Goal: Task Accomplishment & Management: Complete application form

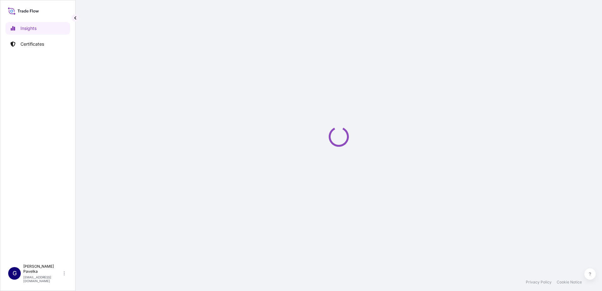
select select "2025"
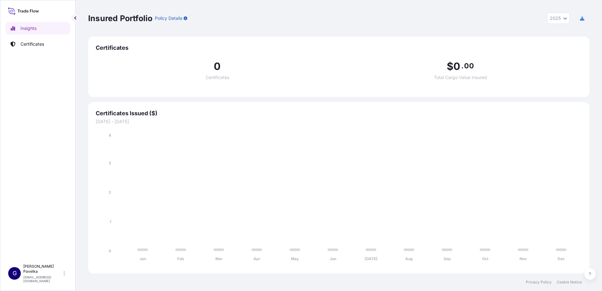
click at [33, 37] on div "Insights Certificates" at bounding box center [37, 138] width 65 height 245
click at [34, 45] on p "Certificates" at bounding box center [32, 44] width 24 height 6
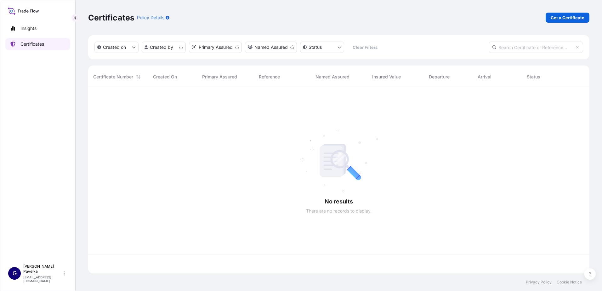
scroll to position [184, 497]
click at [168, 48] on html "Insights Certificates G [PERSON_NAME] [EMAIL_ADDRESS][DOMAIN_NAME] Certificates…" at bounding box center [301, 145] width 602 height 291
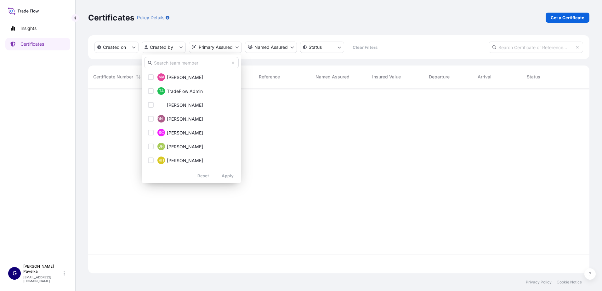
scroll to position [94, 0]
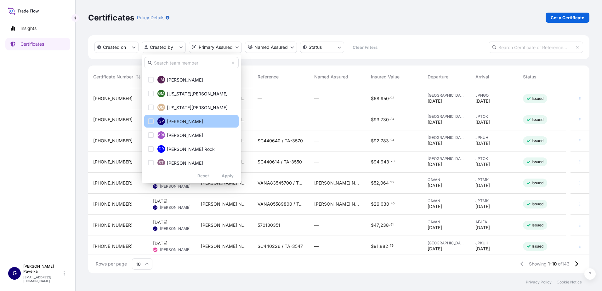
click at [175, 125] on button "GP [PERSON_NAME]" at bounding box center [191, 121] width 94 height 13
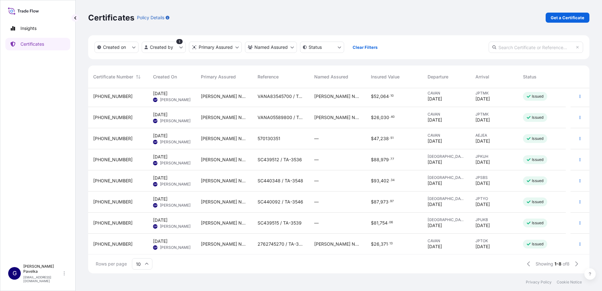
scroll to position [3, 0]
click at [292, 244] on span "2762745270 / TA-3511" at bounding box center [281, 243] width 47 height 6
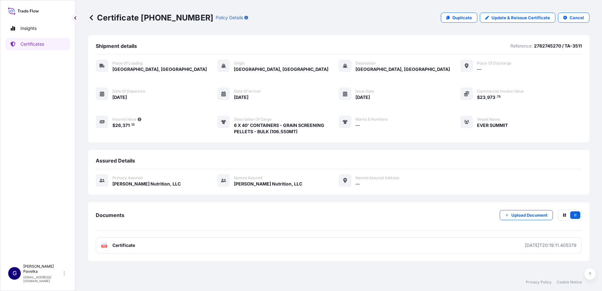
click at [172, 119] on div "Place of Loading [GEOGRAPHIC_DATA], [GEOGRAPHIC_DATA] Origin [GEOGRAPHIC_DATA],…" at bounding box center [339, 97] width 486 height 75
click at [92, 15] on icon at bounding box center [91, 17] width 6 height 6
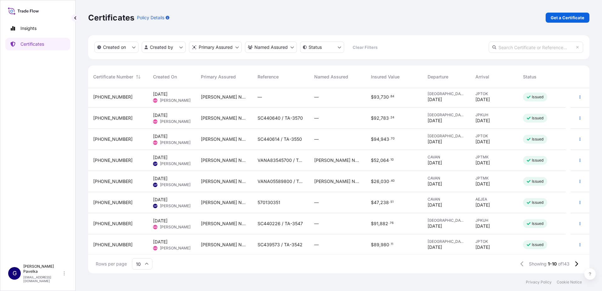
scroll to position [45, 0]
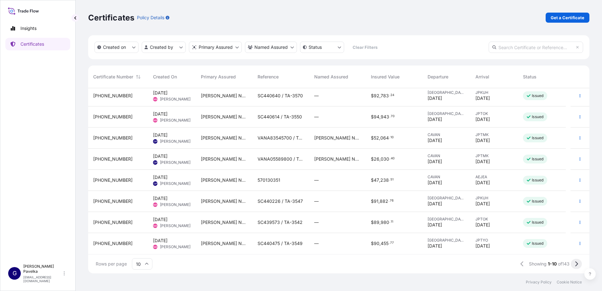
click at [578, 265] on icon at bounding box center [576, 264] width 3 height 6
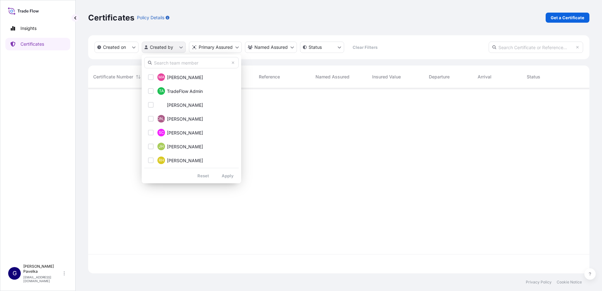
click at [175, 48] on html "Insights Certificates G [PERSON_NAME] [EMAIL_ADDRESS][DOMAIN_NAME] Certificates…" at bounding box center [301, 145] width 602 height 291
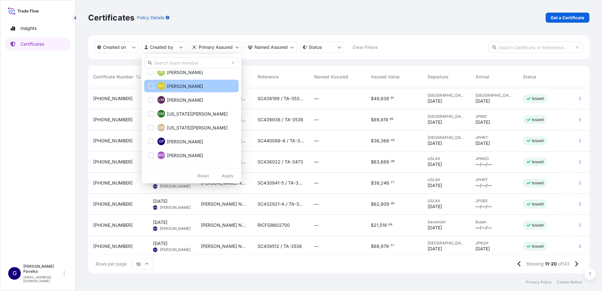
scroll to position [140, 0]
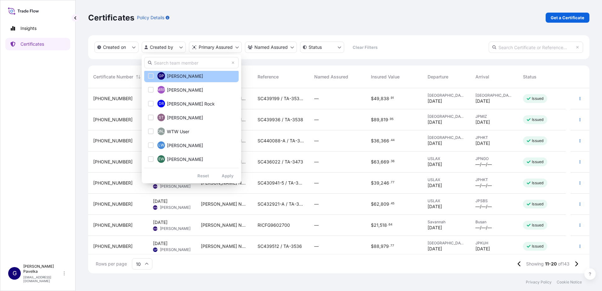
click at [192, 76] on button "GP [PERSON_NAME]" at bounding box center [191, 76] width 94 height 13
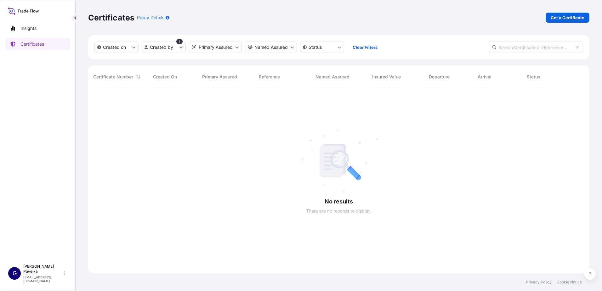
scroll to position [203, 497]
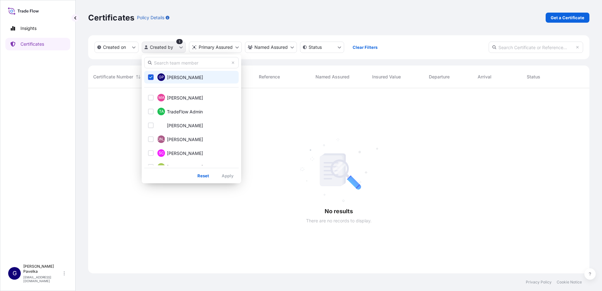
click at [172, 50] on html "Insights Certificates G [PERSON_NAME] [EMAIL_ADDRESS][DOMAIN_NAME] Certificates…" at bounding box center [301, 145] width 602 height 291
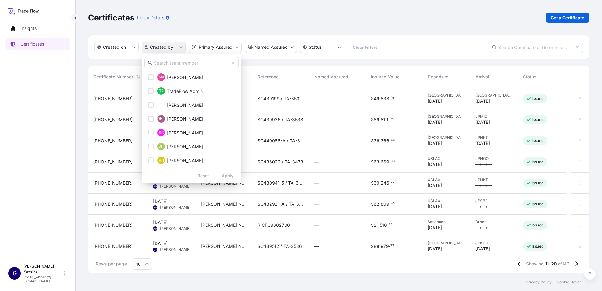
click at [165, 49] on html "Insights Certificates G [PERSON_NAME] [EMAIL_ADDRESS][DOMAIN_NAME] Certificates…" at bounding box center [301, 145] width 602 height 291
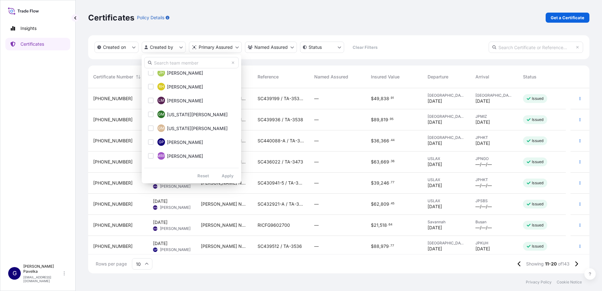
scroll to position [94, 0]
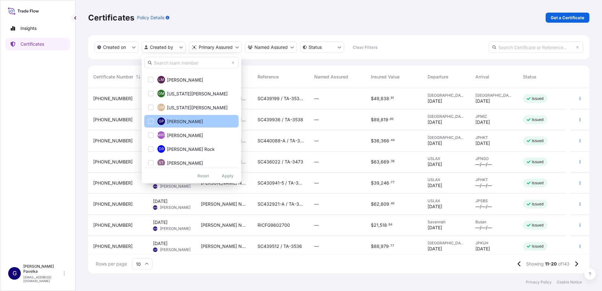
click at [179, 120] on span "[PERSON_NAME]" at bounding box center [185, 121] width 36 height 6
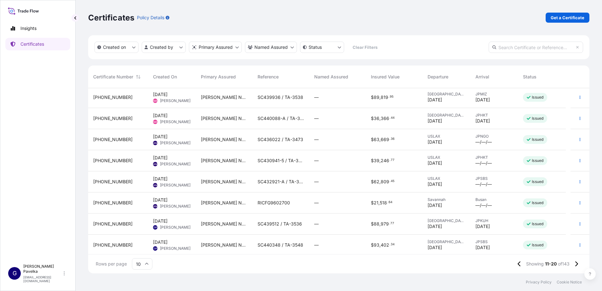
scroll to position [45, 0]
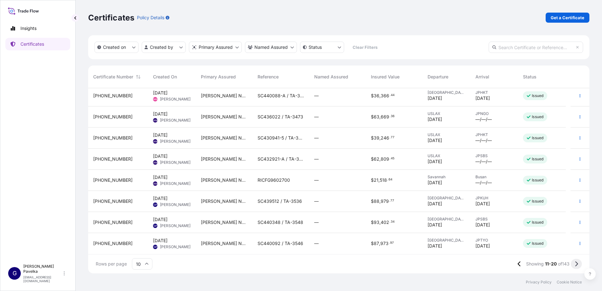
click at [576, 265] on icon at bounding box center [576, 264] width 3 height 6
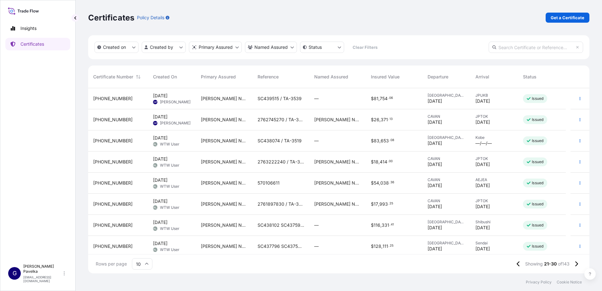
click at [141, 262] on input "10" at bounding box center [142, 263] width 20 height 11
drag, startPoint x: 142, startPoint y: 248, endPoint x: 160, endPoint y: 253, distance: 18.3
click at [143, 248] on div "50" at bounding box center [141, 247] width 15 height 12
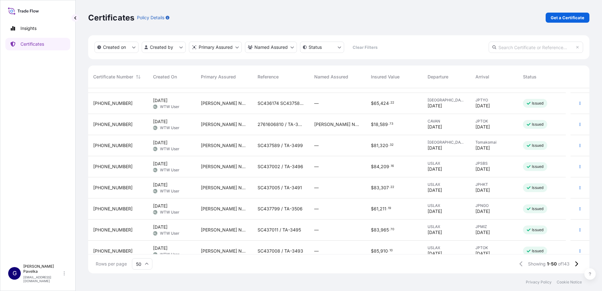
scroll to position [724, 0]
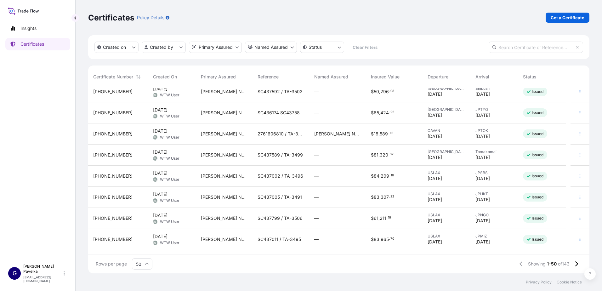
click at [528, 49] on input "text" at bounding box center [536, 47] width 94 height 11
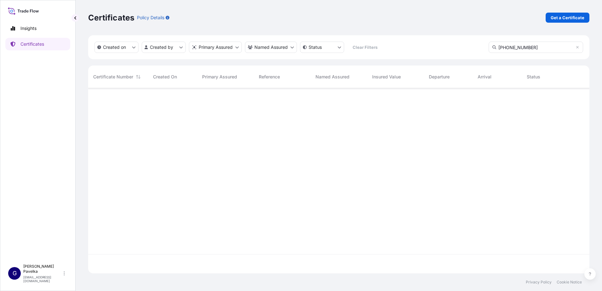
scroll to position [203, 497]
type input "[PHONE_NUMBER]"
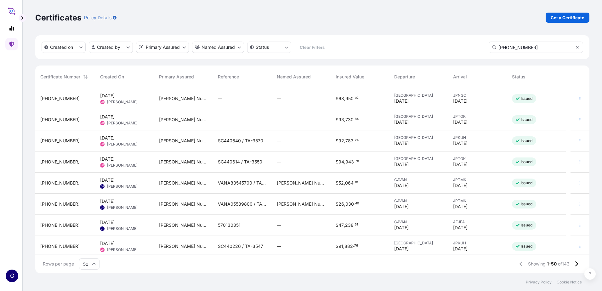
scroll to position [184, 550]
click at [577, 47] on icon at bounding box center [577, 47] width 3 height 3
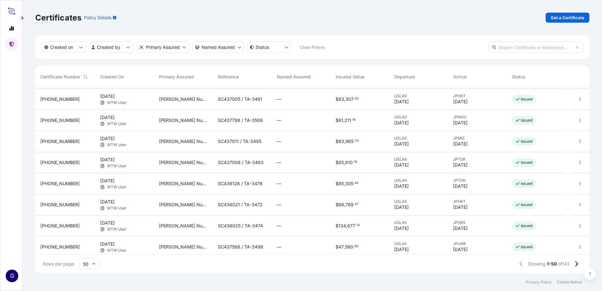
scroll to position [889, 0]
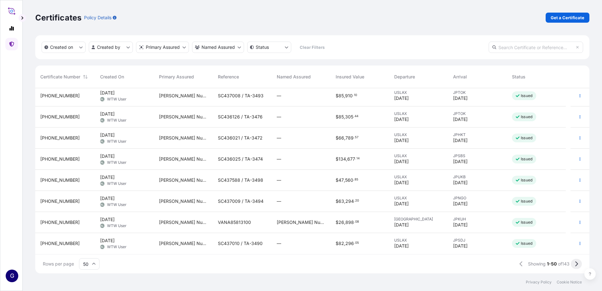
click at [575, 263] on icon at bounding box center [576, 264] width 3 height 6
click at [515, 265] on icon at bounding box center [516, 264] width 3 height 6
click at [578, 223] on icon "button" at bounding box center [580, 222] width 4 height 4
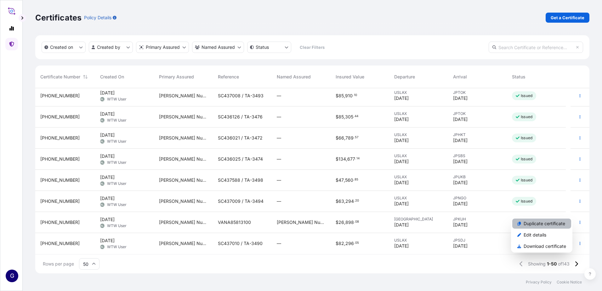
click at [543, 224] on p "Duplicate certificate" at bounding box center [545, 223] width 42 height 6
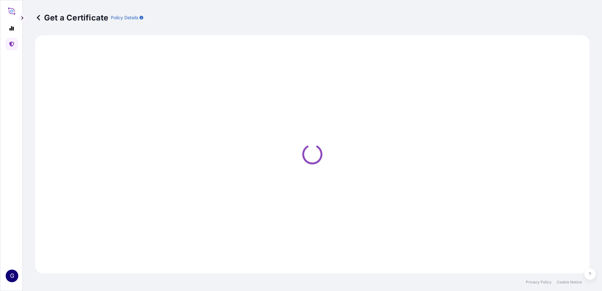
select select "Road / [GEOGRAPHIC_DATA]"
select select "Sea"
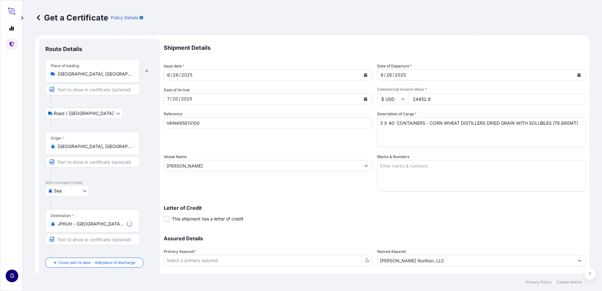
select select "31733"
click at [198, 72] on div "[DATE]" at bounding box center [262, 74] width 197 height 11
click at [364, 75] on icon "Calendar" at bounding box center [365, 75] width 3 height 4
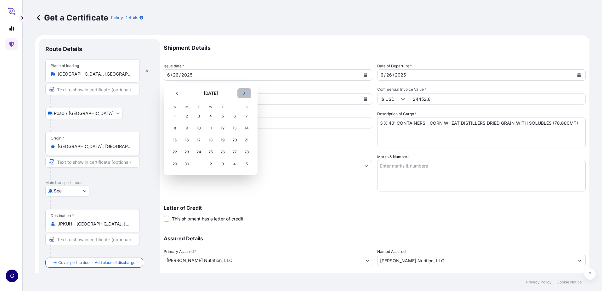
click at [244, 94] on icon "Next" at bounding box center [244, 93] width 2 height 3
click at [223, 116] on div "2" at bounding box center [222, 116] width 11 height 11
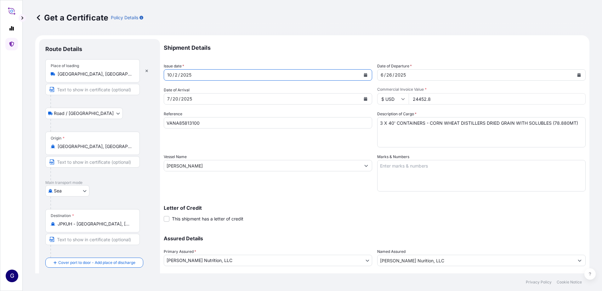
click at [403, 76] on div "2025" at bounding box center [400, 75] width 12 height 8
click at [578, 75] on icon "Calendar" at bounding box center [579, 75] width 3 height 4
click at [182, 99] on div "2025" at bounding box center [186, 99] width 12 height 8
click at [118, 94] on form "Route Details Place of loading [GEOGRAPHIC_DATA], [GEOGRAPHIC_DATA], [GEOGRAPHI…" at bounding box center [312, 173] width 554 height 277
click at [364, 100] on icon "Calendar" at bounding box center [365, 99] width 3 height 4
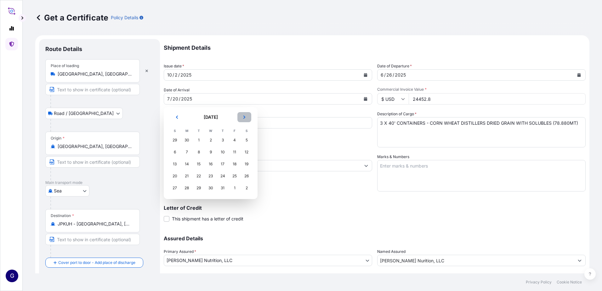
click at [247, 118] on button "Next" at bounding box center [244, 117] width 14 height 10
click at [221, 162] on div "13" at bounding box center [222, 163] width 11 height 11
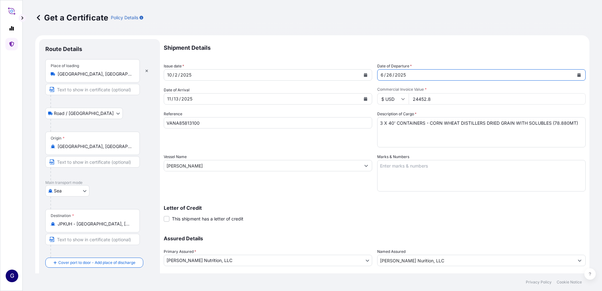
click at [428, 74] on div "[DATE]" at bounding box center [476, 74] width 197 height 11
click at [575, 74] on button "Calendar" at bounding box center [579, 75] width 10 height 10
click at [577, 73] on icon "Calendar" at bounding box center [579, 75] width 4 height 4
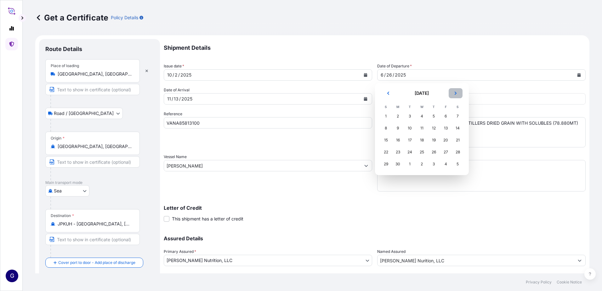
click at [454, 90] on button "Next" at bounding box center [456, 93] width 14 height 10
click at [433, 116] on div "2" at bounding box center [433, 116] width 11 height 11
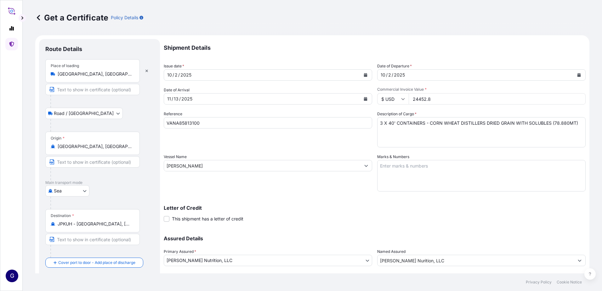
click at [218, 99] on div "[DATE]" at bounding box center [262, 98] width 197 height 11
click at [364, 99] on icon "Calendar" at bounding box center [365, 99] width 3 height 4
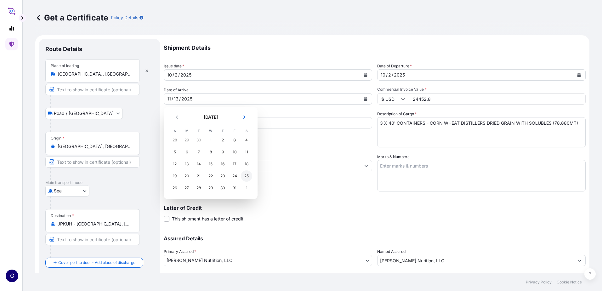
click at [247, 174] on div "25" at bounding box center [246, 175] width 11 height 11
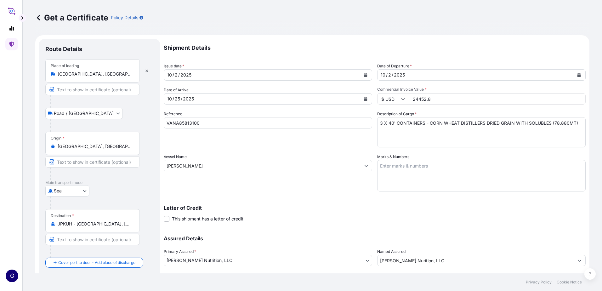
click at [442, 99] on input "24452.8" at bounding box center [497, 98] width 177 height 11
drag, startPoint x: 400, startPoint y: 99, endPoint x: 382, endPoint y: 99, distance: 17.6
click at [383, 99] on div "$ USD 24452.8" at bounding box center [481, 98] width 208 height 11
type input "69098.88"
click at [379, 122] on textarea "3 X 40' CONTAINERS - CORN WHEAT DISTILLERS DRIED GRAIN WITH SOLUBLES (78.880MT)" at bounding box center [481, 132] width 208 height 30
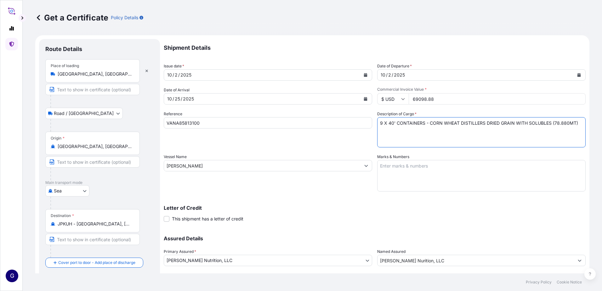
click at [551, 123] on textarea "3 X 40' CONTAINERS - CORN WHEAT DISTILLERS DRIED GRAIN WITH SOLUBLES (78.880MT)" at bounding box center [481, 132] width 208 height 30
click at [534, 140] on textarea "3 X 40' CONTAINERS - CORN WHEAT DISTILLERS DRIED GRAIN WITH SOLUBLES (78.880MT)" at bounding box center [481, 132] width 208 height 30
type textarea "9 X 40' CONTAINERS - CORN WHEAT DISTILLERS DRIED GRAIN WITH SOLUBLES (236.640MT)"
drag, startPoint x: 210, startPoint y: 120, endPoint x: 150, endPoint y: 118, distance: 60.2
click at [150, 118] on form "Route Details Place of loading [GEOGRAPHIC_DATA], [GEOGRAPHIC_DATA], [GEOGRAPHI…" at bounding box center [312, 173] width 554 height 277
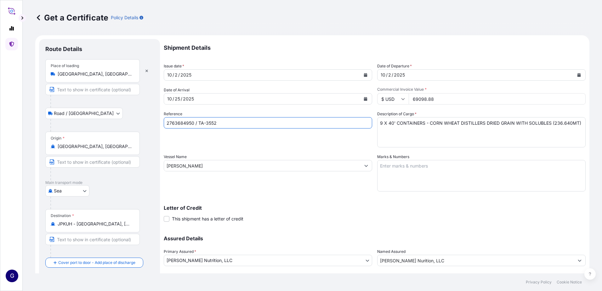
type input "2763684950 / TA-3552"
drag, startPoint x: 251, startPoint y: 169, endPoint x: 64, endPoint y: 163, distance: 186.8
click at [64, 163] on form "Route Details Place of loading [GEOGRAPHIC_DATA], [GEOGRAPHIC_DATA], [GEOGRAPHI…" at bounding box center [312, 173] width 554 height 277
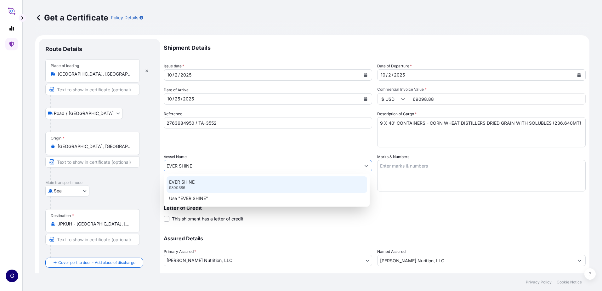
click at [189, 183] on p "EVER SHINE" at bounding box center [182, 182] width 26 height 6
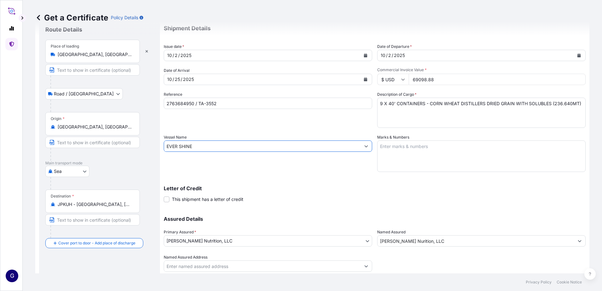
scroll to position [39, 0]
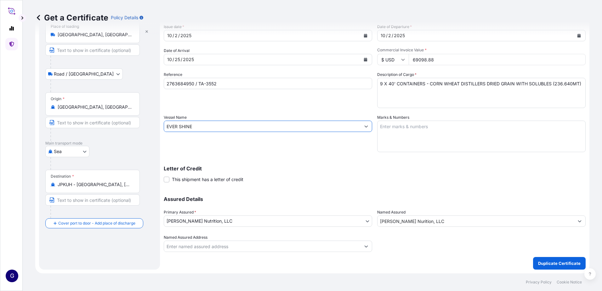
type input "EVER SHINE"
click at [413, 220] on input "[PERSON_NAME] Nurition, LLC" at bounding box center [476, 220] width 197 height 11
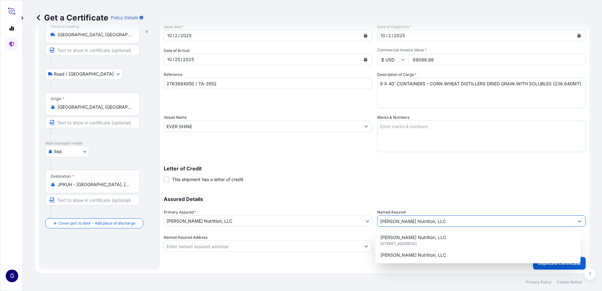
type input "[PERSON_NAME] Nutrition, LLC"
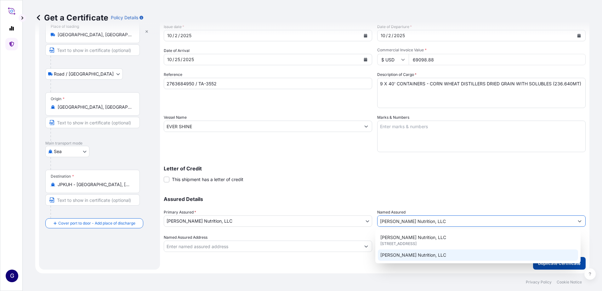
click at [558, 264] on p "Duplicate Certificate" at bounding box center [559, 263] width 43 height 6
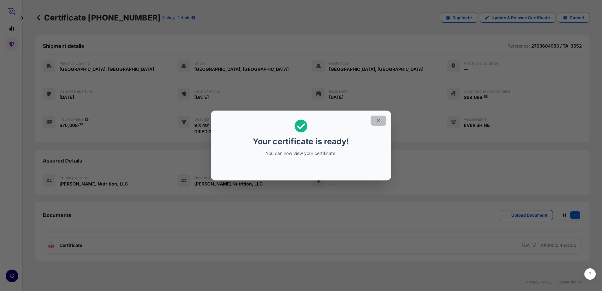
click at [378, 120] on icon "button" at bounding box center [379, 121] width 6 height 6
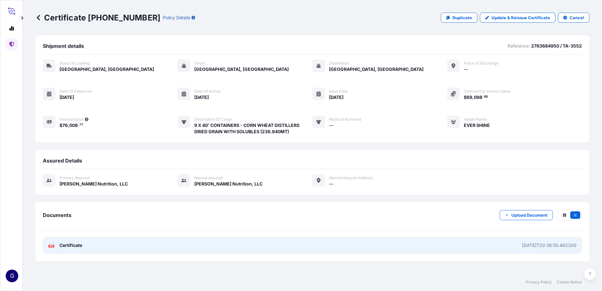
click at [61, 244] on span "Certificate" at bounding box center [71, 245] width 23 height 6
